Goal: Navigation & Orientation: Find specific page/section

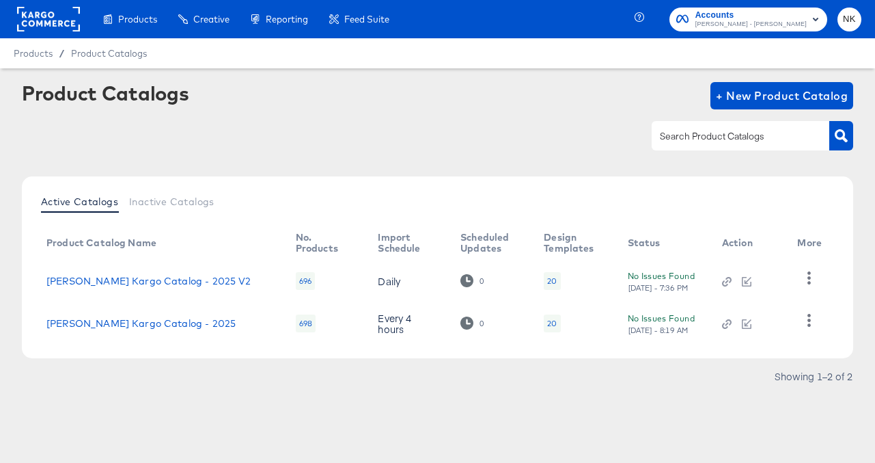
click at [38, 20] on rect at bounding box center [48, 19] width 63 height 25
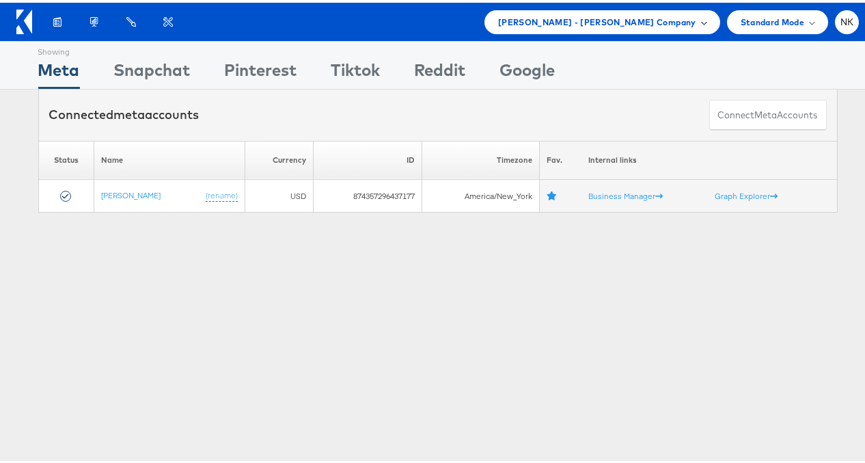
click at [684, 19] on span "Mason - Alexis Bittar Company" at bounding box center [597, 19] width 198 height 14
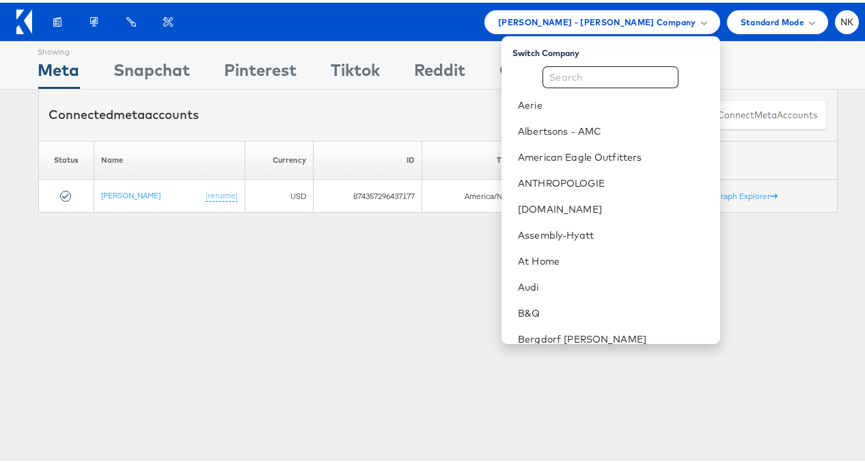
click at [210, 28] on div "Products Product Catalogs Enhance Your Product Catalog, Map Them to Publishers,…" at bounding box center [449, 20] width 820 height 24
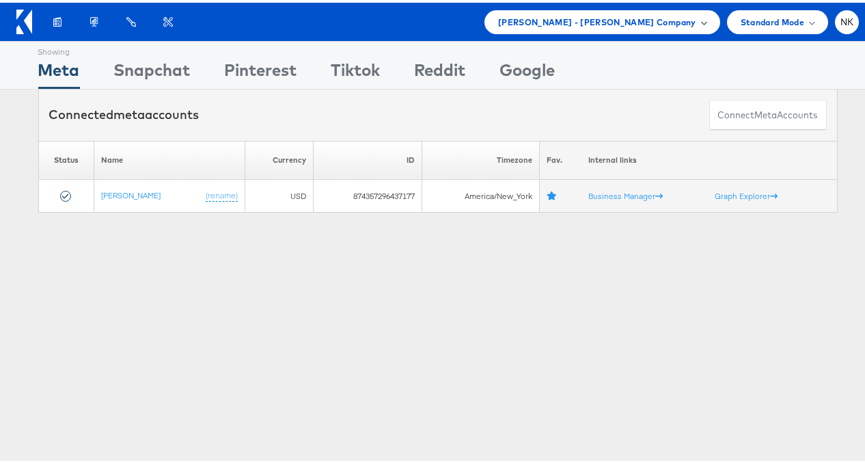
click at [579, 19] on span "Mason - Alexis Bittar Company" at bounding box center [597, 19] width 198 height 14
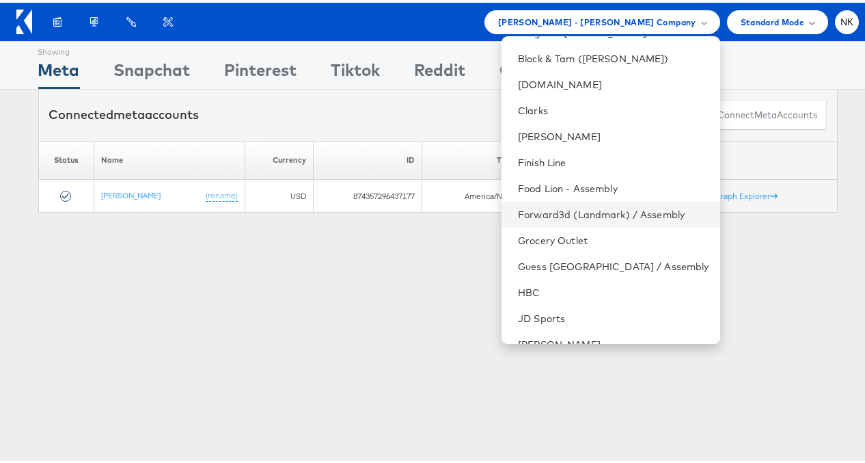
scroll to position [456, 0]
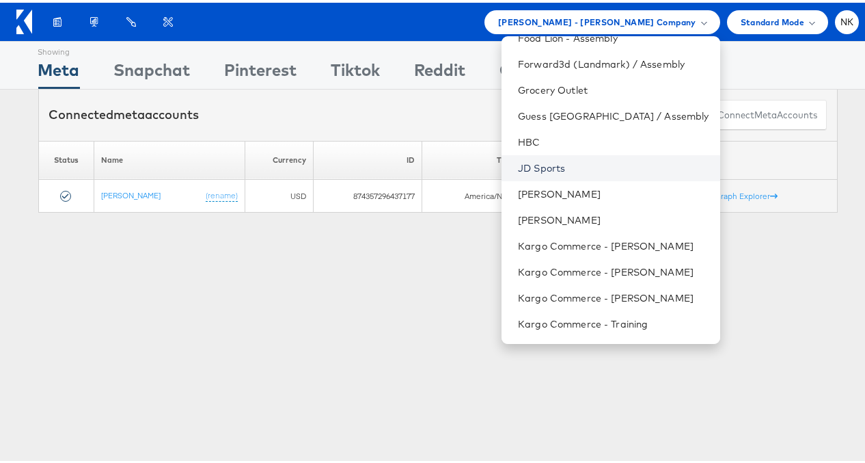
click at [593, 171] on link "JD Sports" at bounding box center [613, 166] width 191 height 14
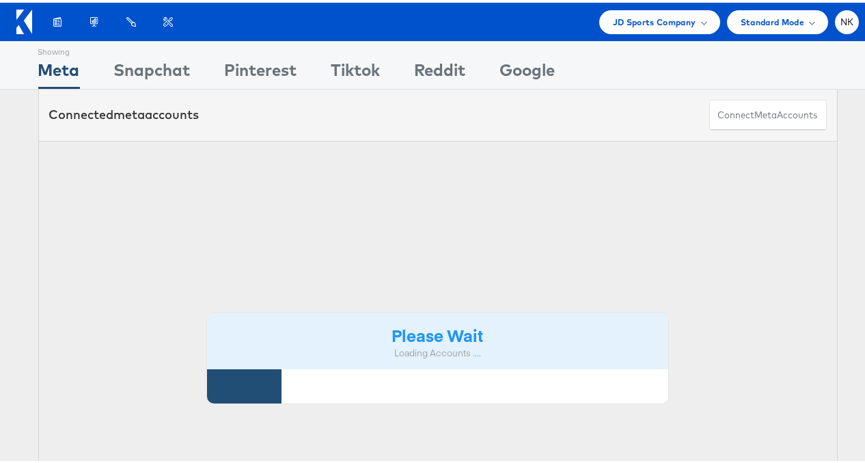
drag, startPoint x: 0, startPoint y: 0, endPoint x: 219, endPoint y: 10, distance: 219.6
click at [213, 30] on div "Products Product Catalogs Enhance Your Product Catalog, Map Them to Publishers,…" at bounding box center [449, 20] width 820 height 24
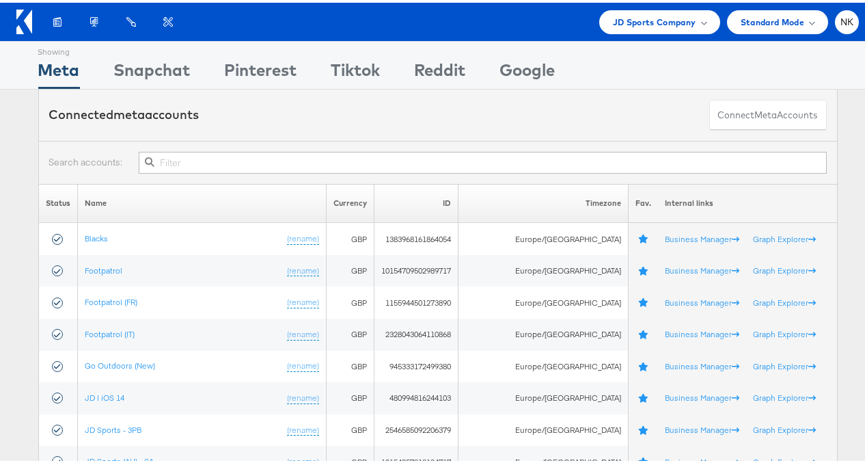
click at [32, 24] on div at bounding box center [27, 18] width 23 height 31
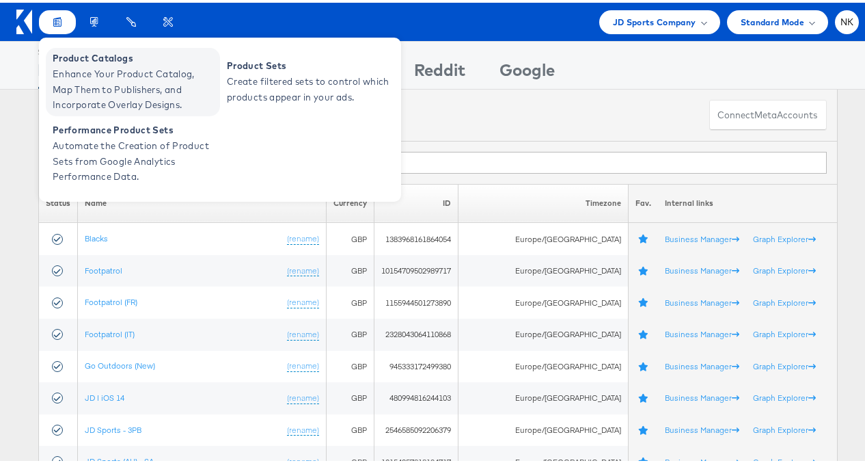
click at [62, 59] on span "Product Catalogs" at bounding box center [135, 56] width 164 height 16
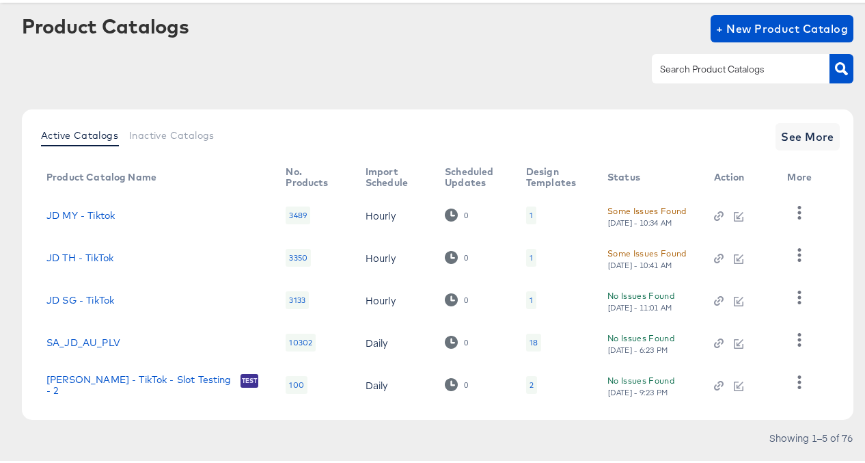
scroll to position [61, 0]
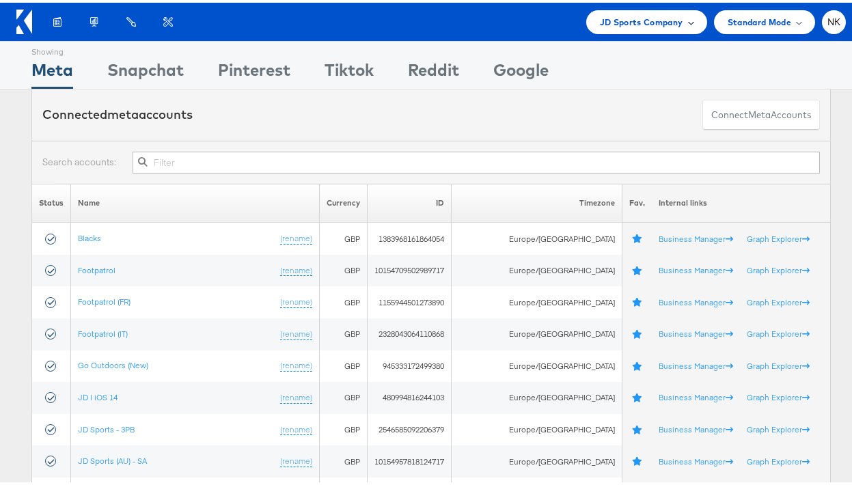
click at [603, 18] on span "JD Sports Company" at bounding box center [641, 19] width 83 height 14
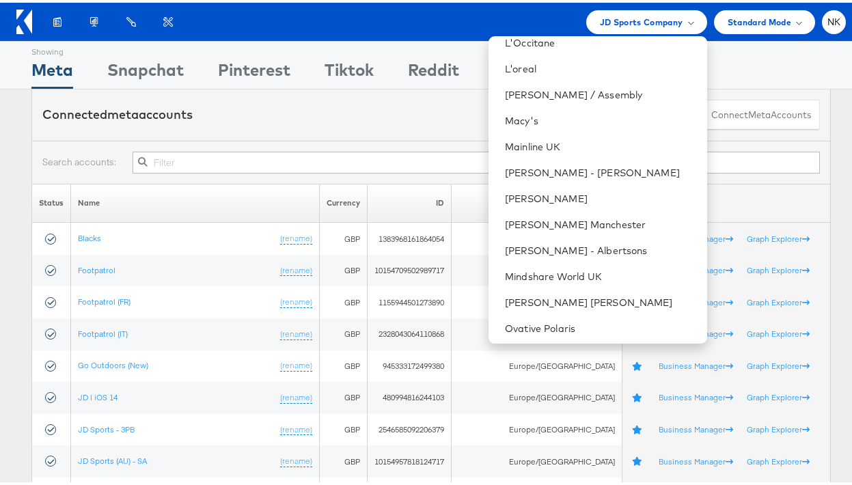
scroll to position [765, 0]
click at [573, 166] on link "Mason - Alexis Bittar" at bounding box center [600, 169] width 191 height 14
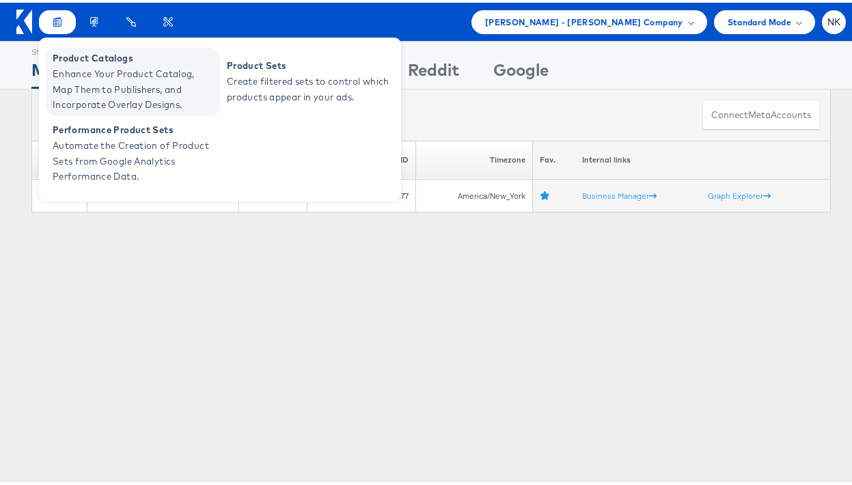
click at [87, 68] on span "Enhance Your Product Catalog, Map Them to Publishers, and Incorporate Overlay D…" at bounding box center [135, 87] width 164 height 46
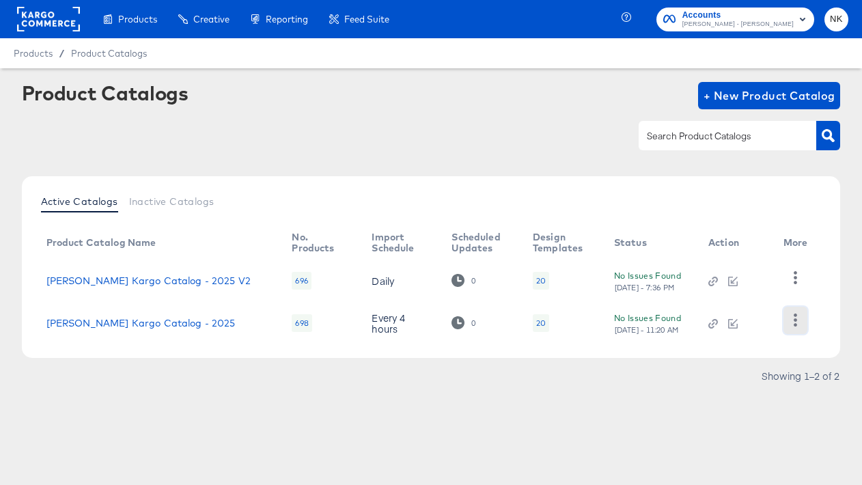
click at [796, 326] on icon "button" at bounding box center [795, 320] width 3 height 13
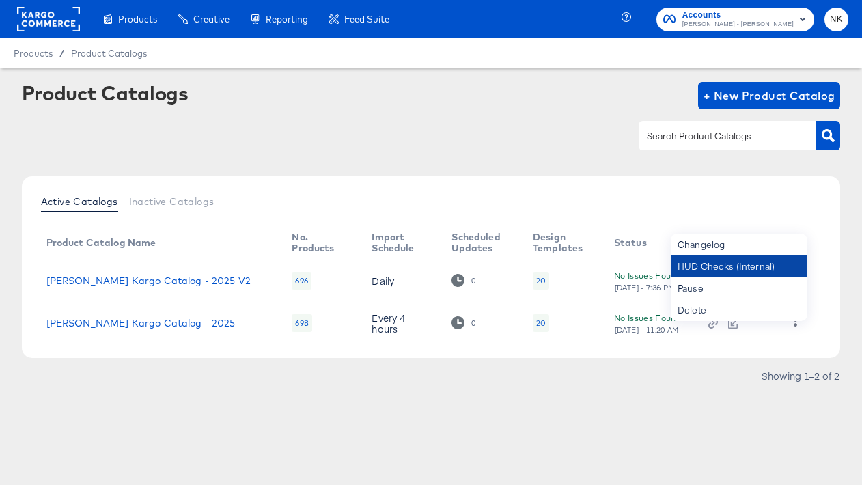
click at [757, 266] on div "HUD Checks (Internal)" at bounding box center [739, 267] width 137 height 22
click at [745, 271] on div "HUD Checks (Internal)" at bounding box center [739, 267] width 137 height 22
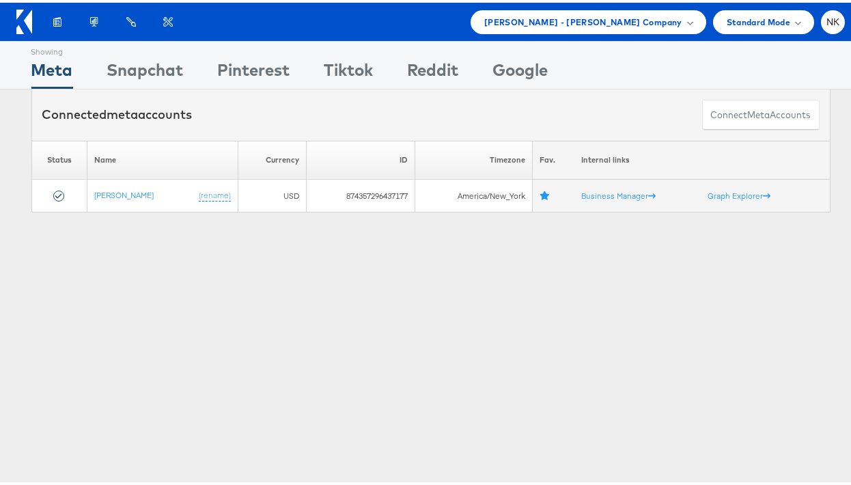
click at [26, 17] on icon at bounding box center [28, 19] width 8 height 24
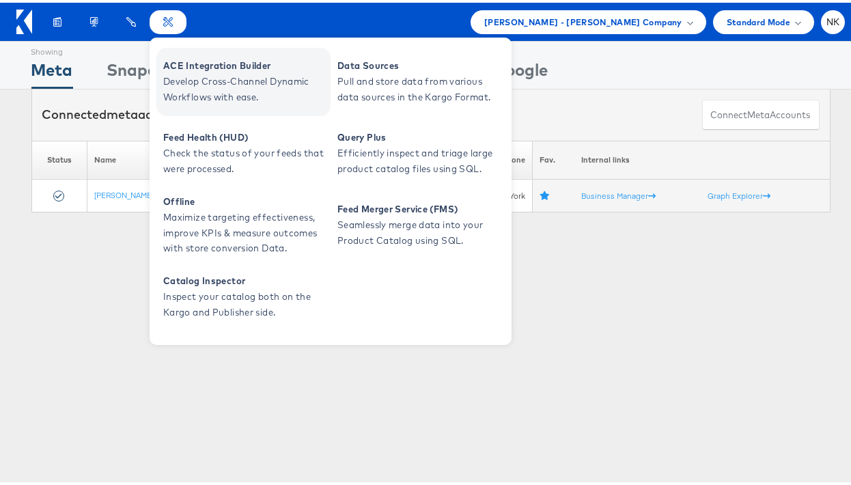
click at [196, 58] on span "ACE Integration Builder" at bounding box center [245, 63] width 164 height 16
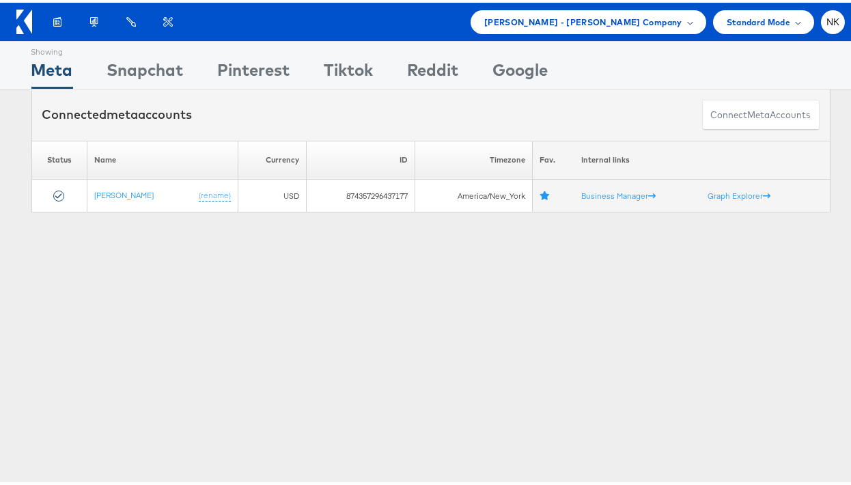
click at [26, 19] on icon at bounding box center [28, 19] width 8 height 24
click at [630, 25] on span "Mason - Alexis Bittar Company" at bounding box center [583, 19] width 198 height 14
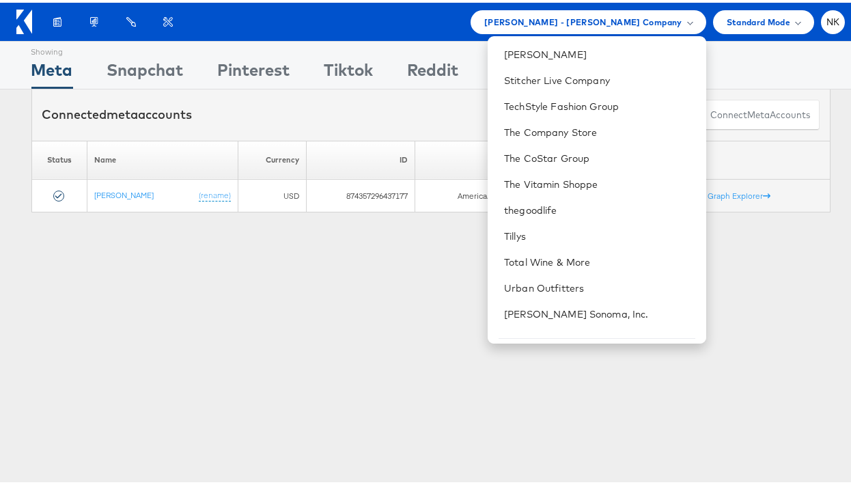
scroll to position [1192, 0]
click at [578, 112] on li "TechStyle Fashion Group" at bounding box center [597, 105] width 218 height 26
click at [531, 100] on link "TechStyle Fashion Group" at bounding box center [599, 105] width 191 height 14
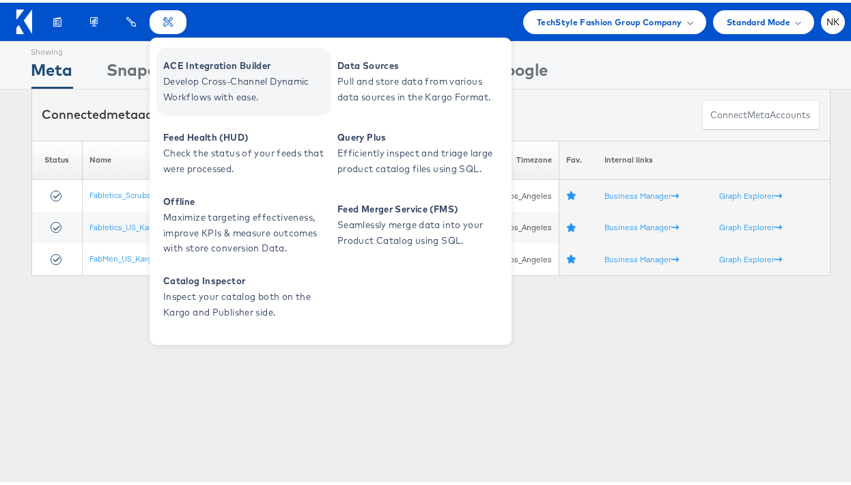
click at [172, 60] on span "ACE Integration Builder" at bounding box center [245, 63] width 164 height 16
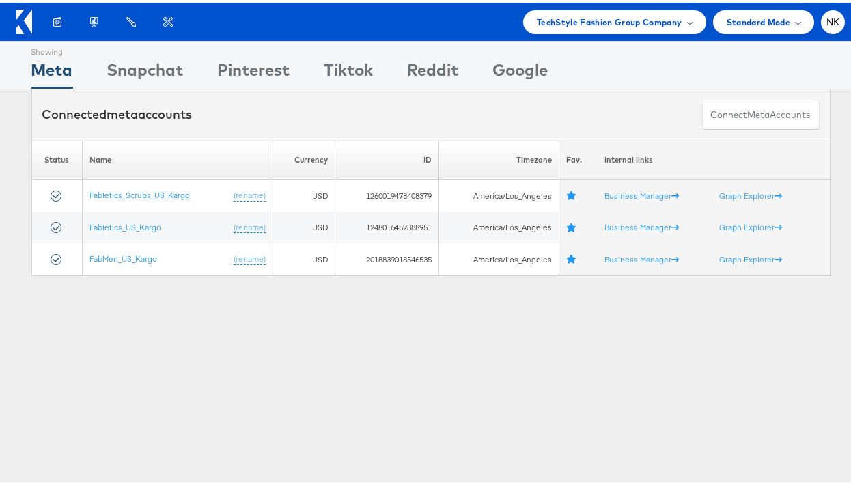
click at [14, 25] on div "Products Product Catalogs Enhance Your Product Catalog, Map Them to Publishers,…" at bounding box center [431, 19] width 862 height 38
click at [23, 19] on icon at bounding box center [24, 19] width 16 height 25
click at [24, 21] on icon at bounding box center [24, 19] width 16 height 25
click at [22, 22] on icon at bounding box center [24, 19] width 16 height 25
